Goal: Book appointment/travel/reservation

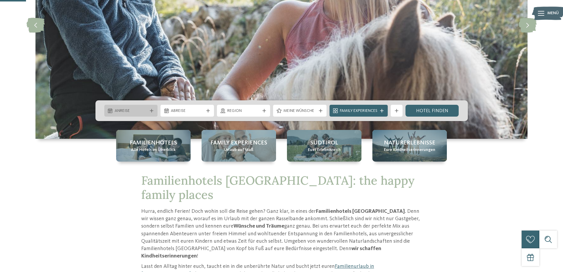
click at [151, 110] on icon at bounding box center [152, 111] width 4 height 4
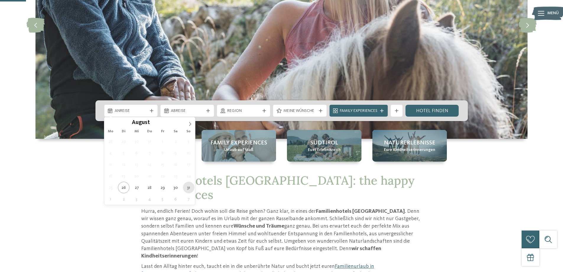
type div "[DATE]"
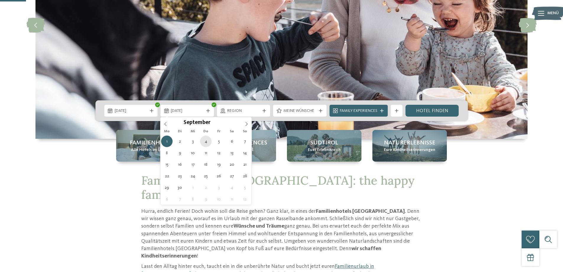
type div "[DATE]"
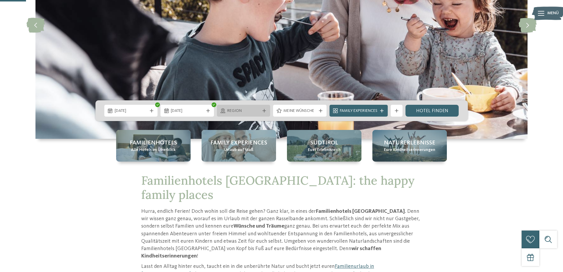
click at [266, 109] on icon at bounding box center [264, 111] width 4 height 4
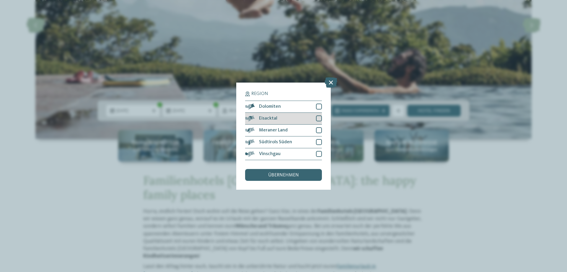
click at [318, 118] on div at bounding box center [319, 118] width 6 height 6
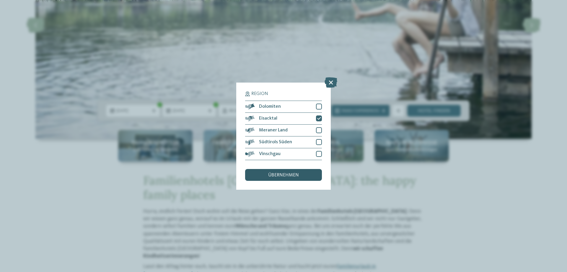
click at [290, 177] on span "übernehmen" at bounding box center [283, 175] width 31 height 5
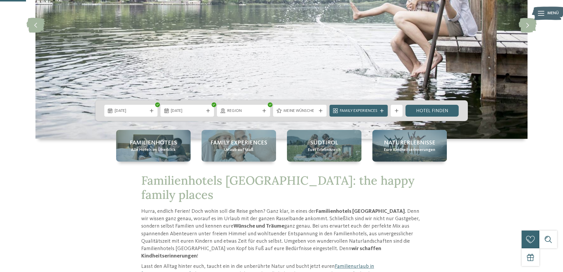
click at [319, 110] on icon at bounding box center [321, 111] width 4 height 4
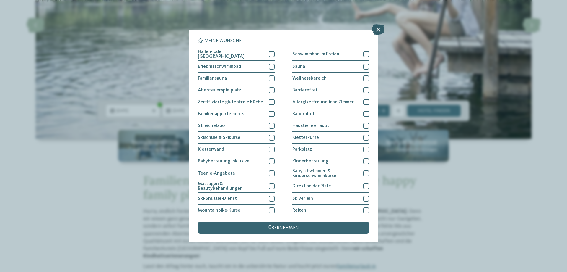
click at [377, 31] on icon at bounding box center [378, 29] width 13 height 10
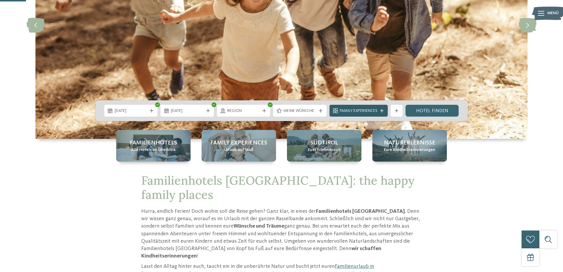
click at [383, 109] on icon at bounding box center [382, 111] width 4 height 4
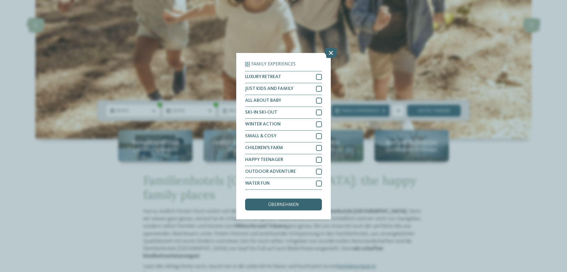
click at [329, 52] on icon at bounding box center [331, 52] width 13 height 10
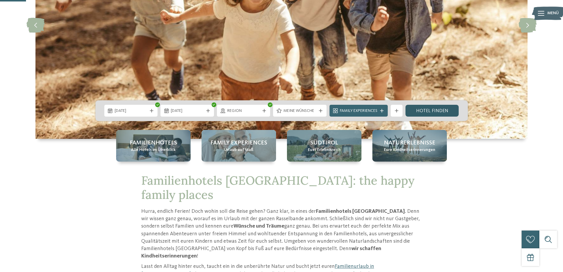
click at [443, 108] on link "Hotel finden" at bounding box center [431, 111] width 53 height 12
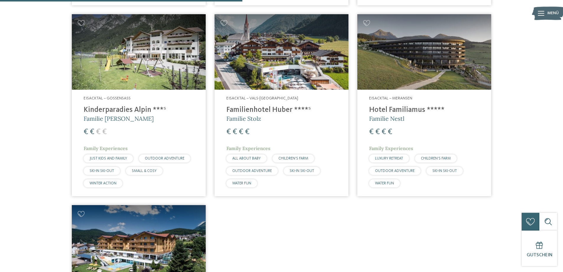
scroll to position [371, 0]
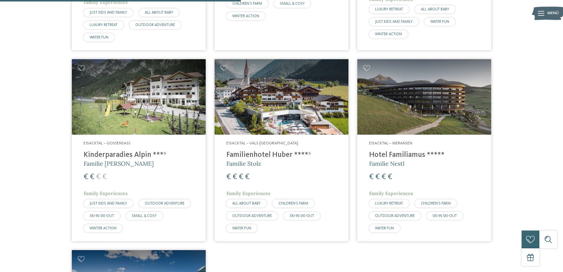
click at [154, 91] on img at bounding box center [139, 96] width 134 height 75
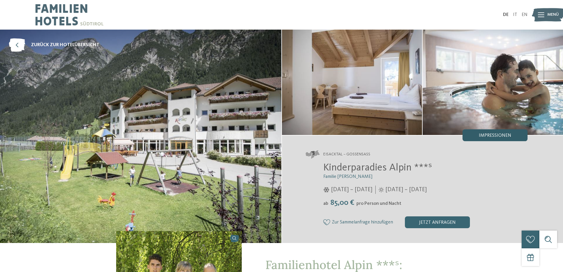
click at [498, 132] on div "Impressionen" at bounding box center [494, 135] width 65 height 12
